Goal: Task Accomplishment & Management: Manage account settings

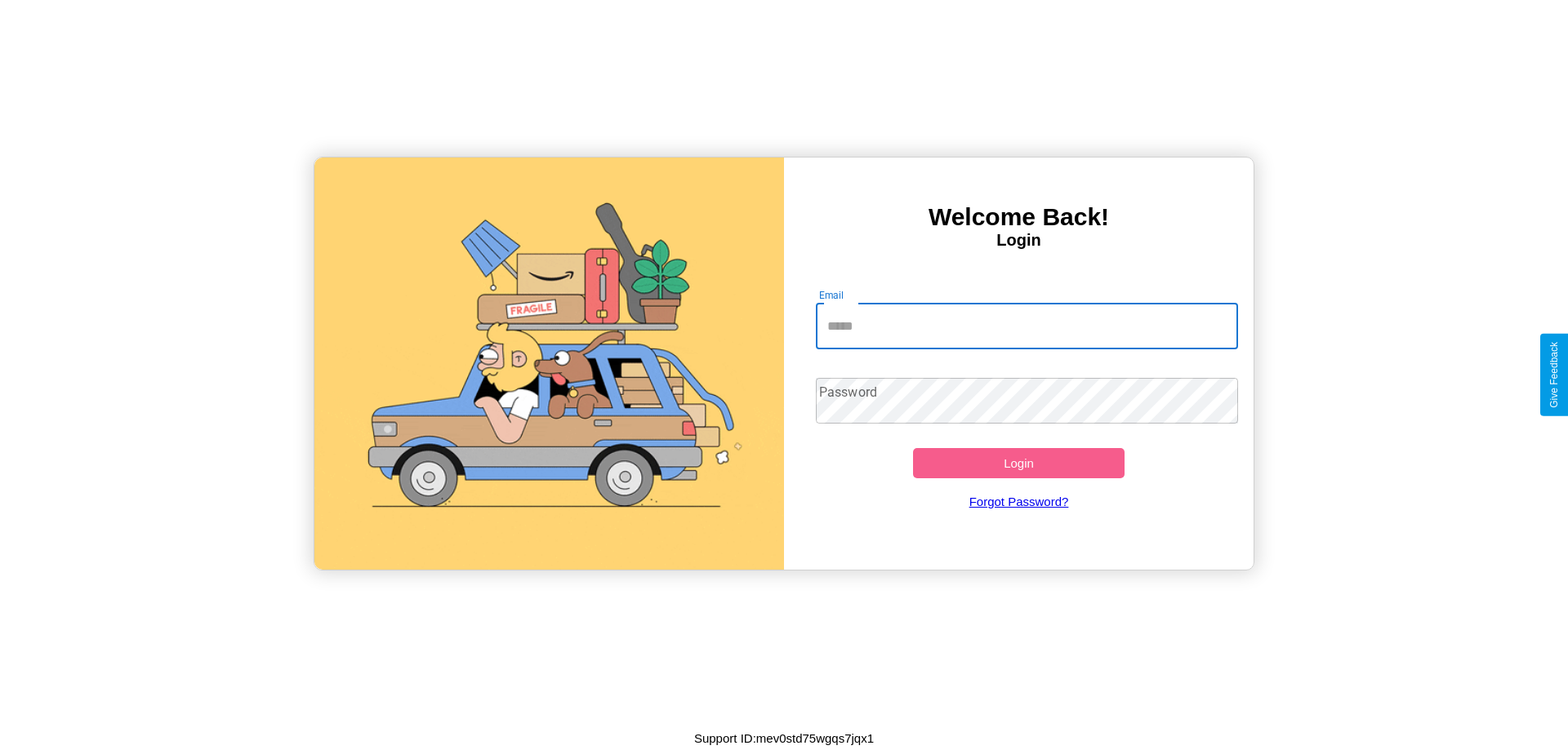
click at [1027, 325] on input "Email" at bounding box center [1027, 326] width 423 height 46
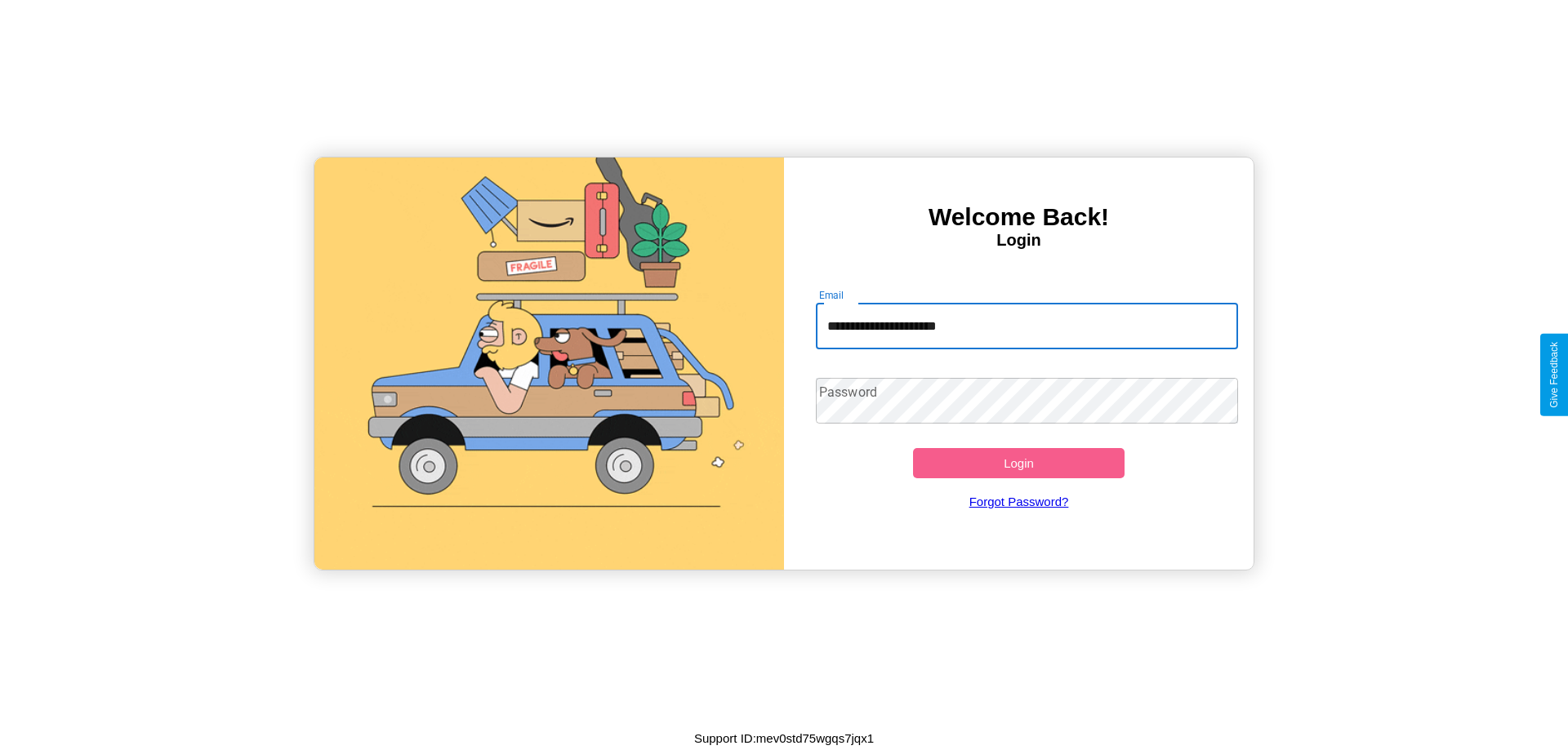
type input "**********"
click at [1018, 463] on button "Login" at bounding box center [1019, 462] width 212 height 30
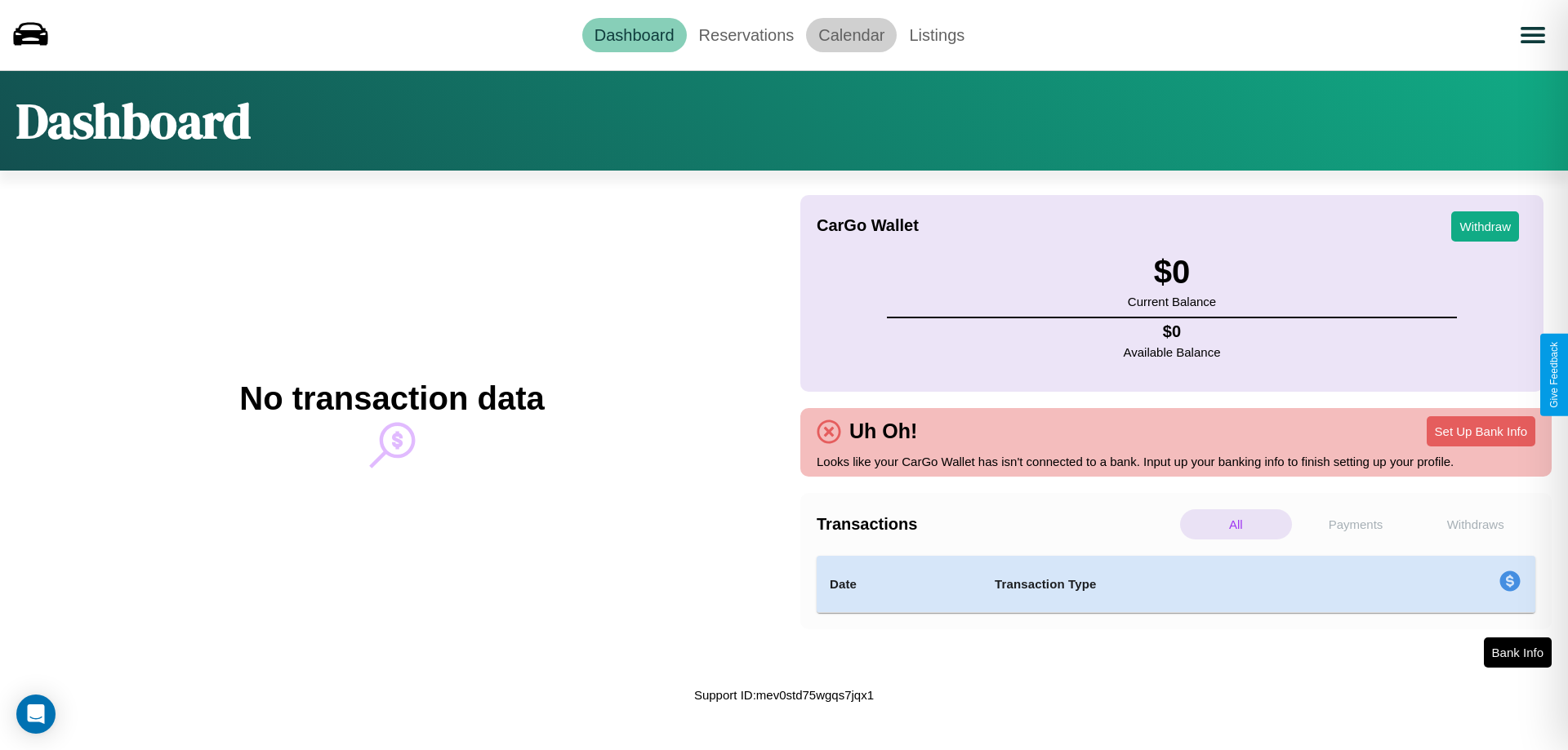
click at [851, 34] on link "Calendar" at bounding box center [851, 34] width 90 height 34
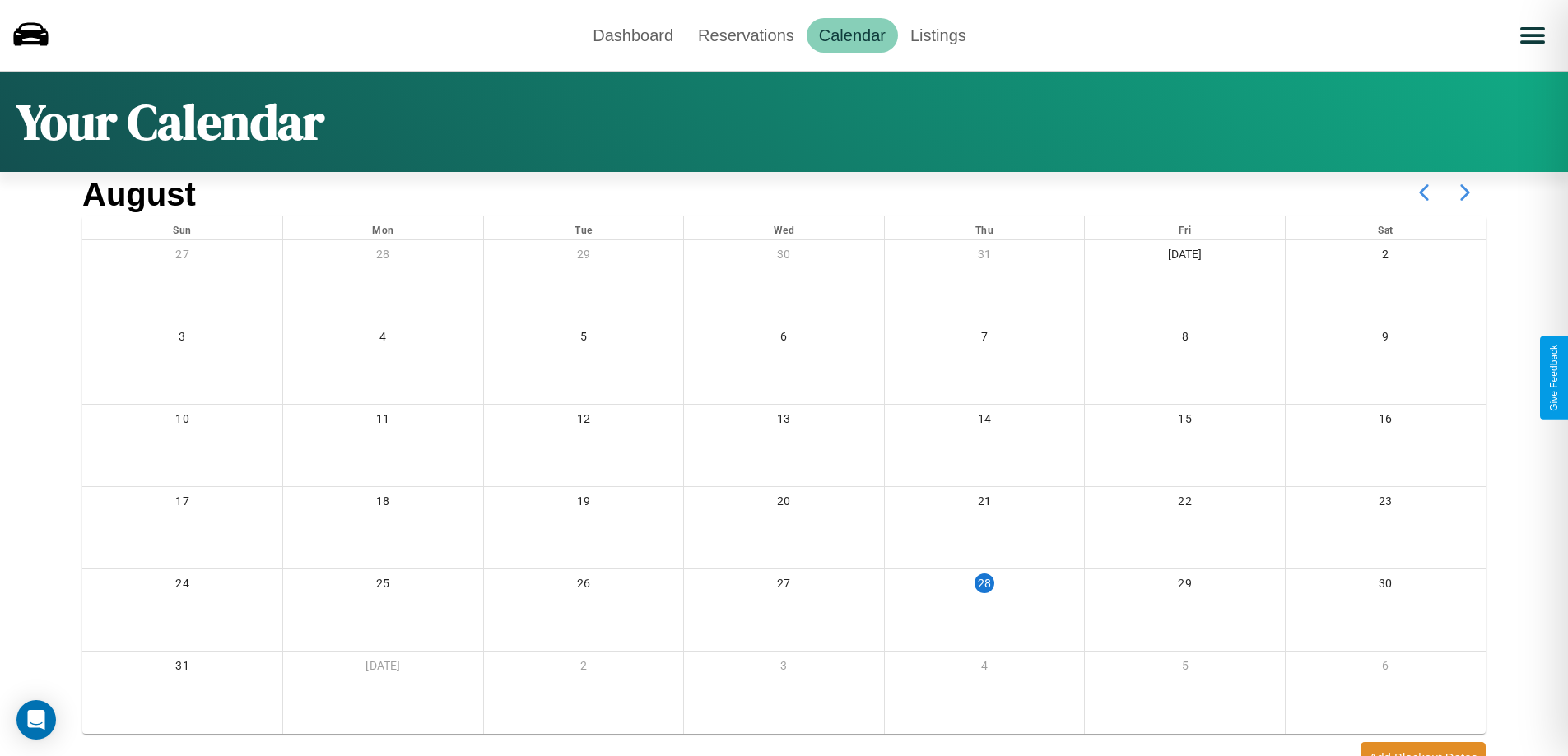
click at [1465, 193] on icon at bounding box center [1465, 193] width 41 height 41
click at [746, 34] on link "Reservations" at bounding box center [746, 34] width 121 height 34
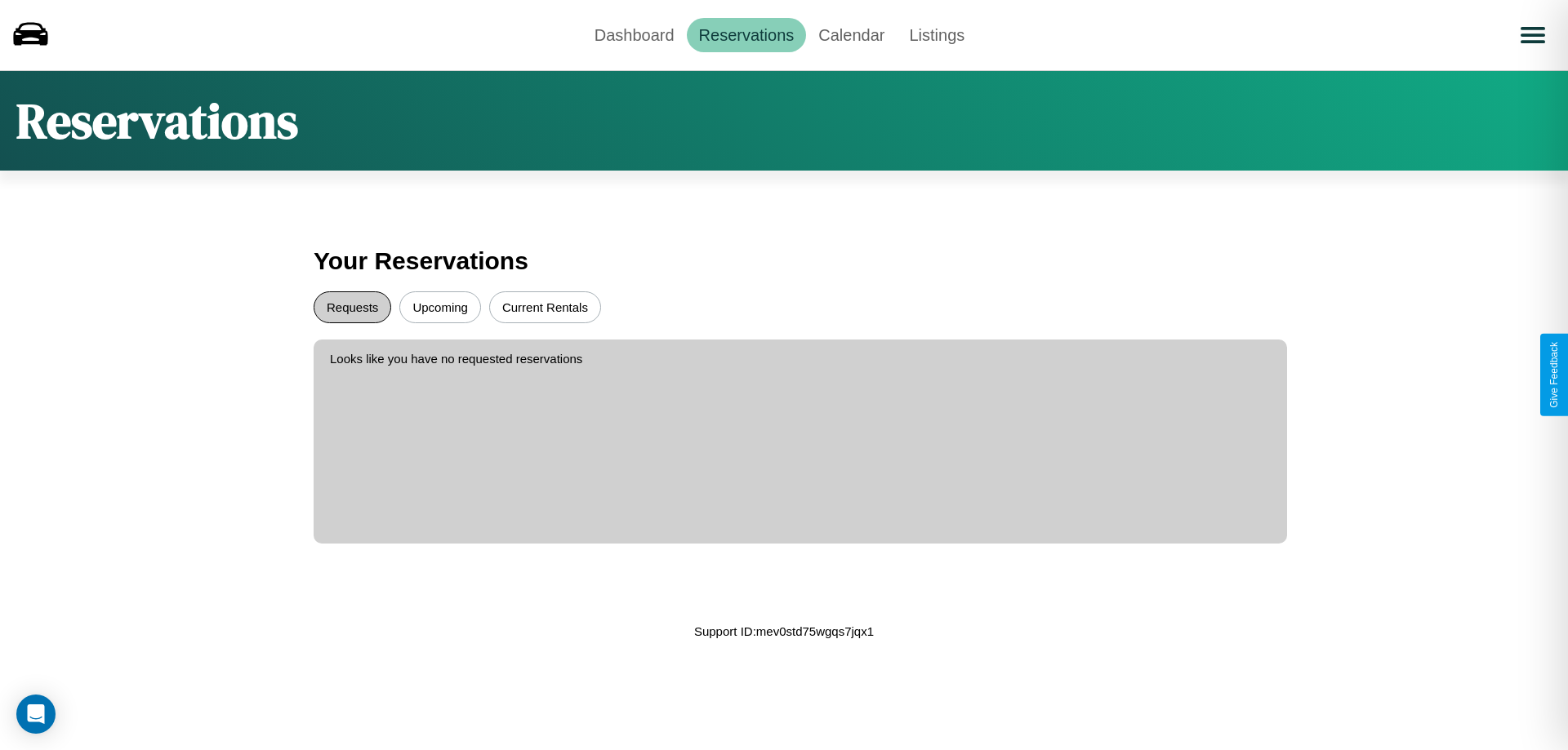
click at [352, 307] on button "Requests" at bounding box center [353, 307] width 78 height 32
click at [440, 307] on button "Upcoming" at bounding box center [440, 307] width 82 height 32
click at [633, 34] on link "Dashboard" at bounding box center [634, 34] width 105 height 34
